Goal: Information Seeking & Learning: Understand process/instructions

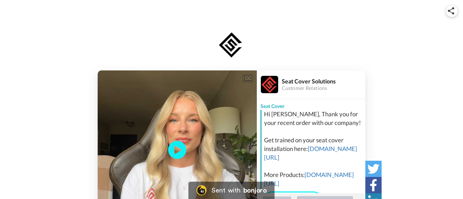
click at [409, 96] on div "CC Play/Pause 0:00 / 0:50 👏 Say thanks Seat Cover Solutions Customer Relations …" at bounding box center [231, 149] width 463 height 159
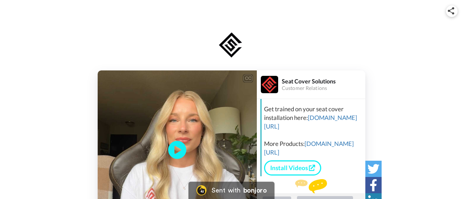
scroll to position [21, 0]
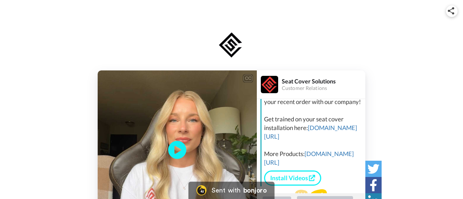
click at [416, 123] on div "CC Play/Pause 0:00 / 0:50 👏 Say thanks Seat Cover Solutions Customer Relations …" at bounding box center [231, 149] width 463 height 159
click at [177, 151] on icon "Play/Pause" at bounding box center [177, 150] width 19 height 34
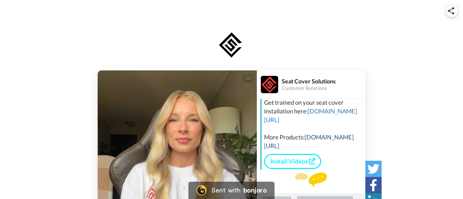
scroll to position [28, 0]
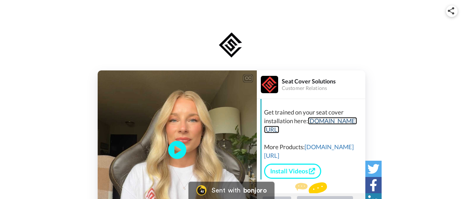
click at [294, 130] on link "[DOMAIN_NAME][URL]" at bounding box center [310, 125] width 93 height 16
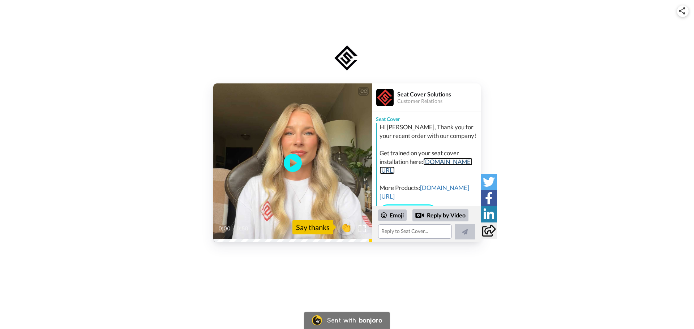
click at [413, 170] on link "[DOMAIN_NAME][URL]" at bounding box center [425, 166] width 93 height 16
